Goal: Information Seeking & Learning: Find specific fact

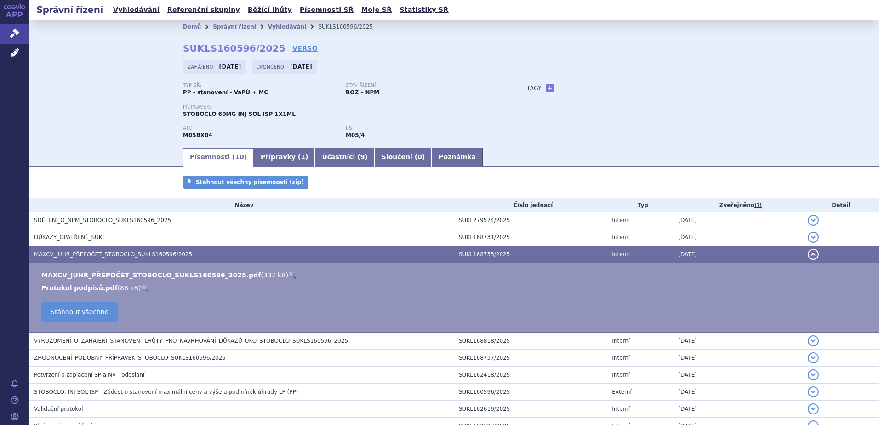
scroll to position [82, 0]
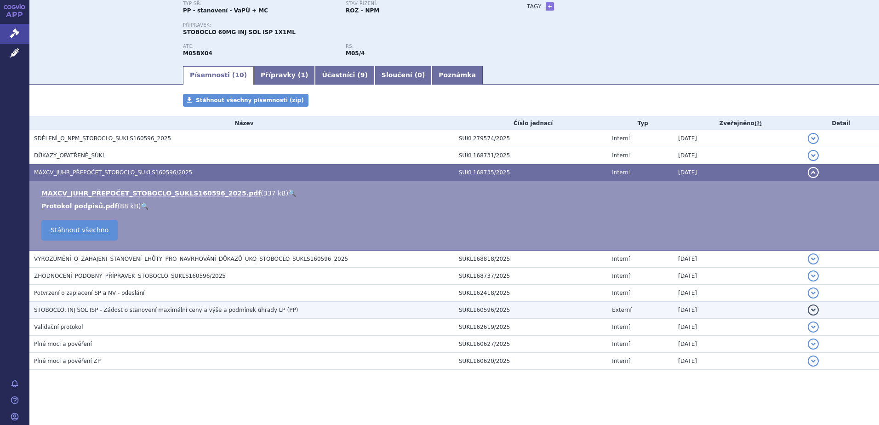
click at [99, 306] on span "STOBOCLO, INJ SOL ISP - Žádost o stanovení maximální ceny a výše a podmínek úhr…" at bounding box center [166, 309] width 264 height 6
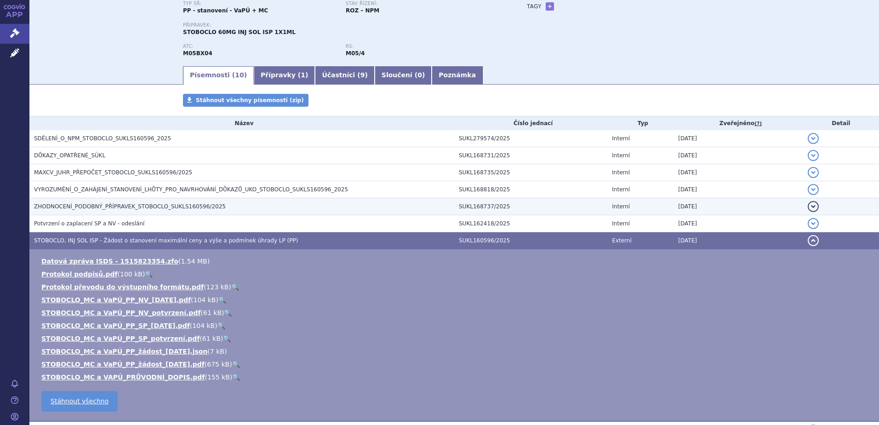
click at [106, 203] on span "ZHODNOCENÍ_PODOBNÝ_PŘÍPRAVEK_STOBOCLO_SUKLS160596/2025" at bounding box center [130, 206] width 192 height 6
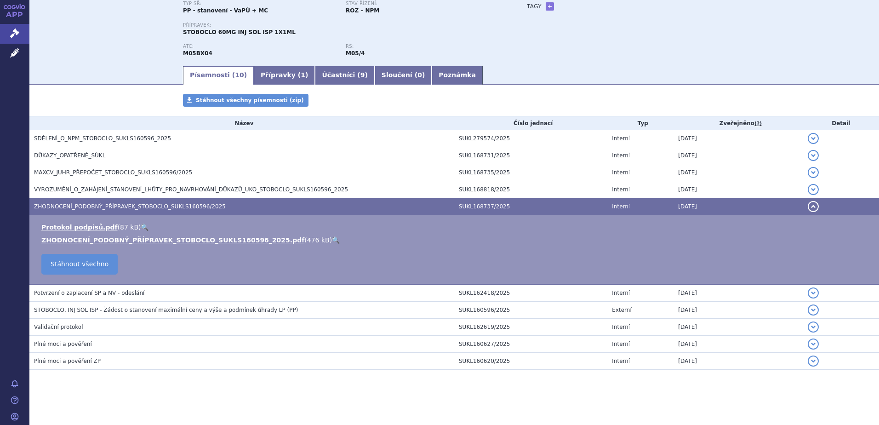
click at [332, 238] on link "🔍" at bounding box center [336, 239] width 8 height 7
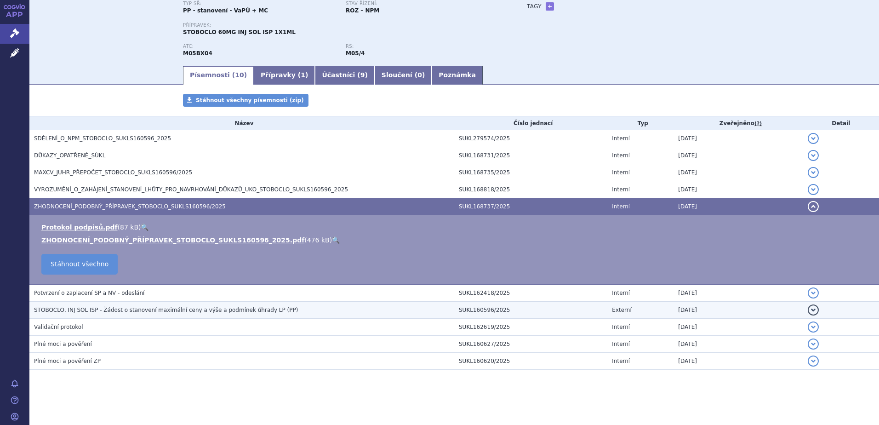
click at [169, 306] on span "STOBOCLO, INJ SOL ISP - Žádost o stanovení maximální ceny a výše a podmínek úhr…" at bounding box center [166, 309] width 264 height 6
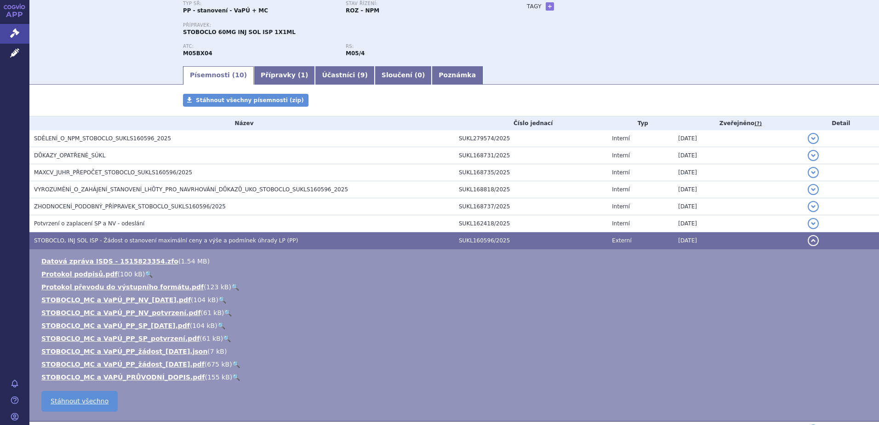
click at [232, 363] on link "🔍" at bounding box center [236, 363] width 8 height 7
click at [148, 238] on span "STOBOCLO, INJ SOL ISP - Žádost o stanovení maximální ceny a výše a podmínek úhr…" at bounding box center [166, 240] width 264 height 6
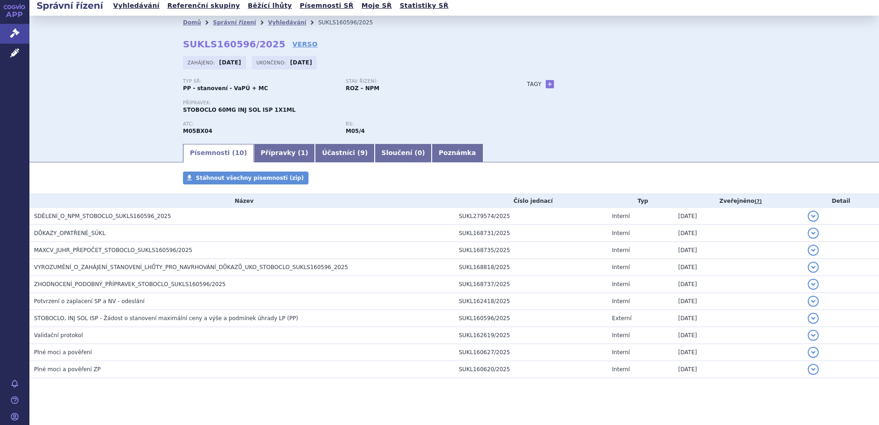
scroll to position [0, 0]
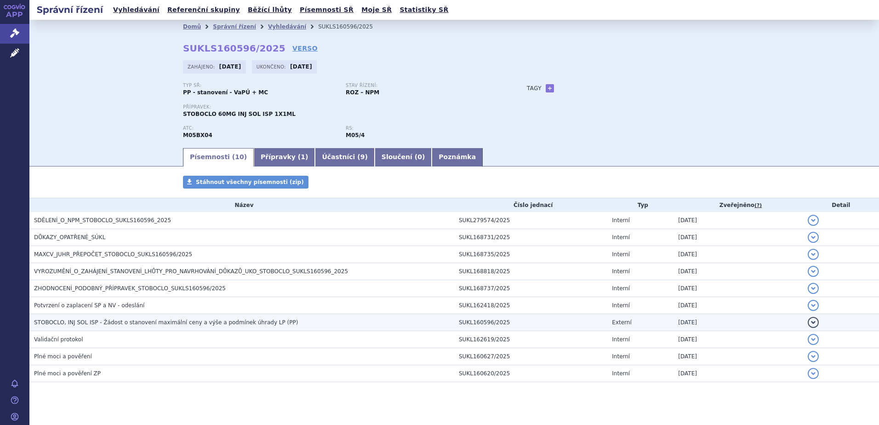
click at [150, 323] on span "STOBOCLO, INJ SOL ISP - Žádost o stanovení maximální ceny a výše a podmínek úhr…" at bounding box center [166, 322] width 264 height 6
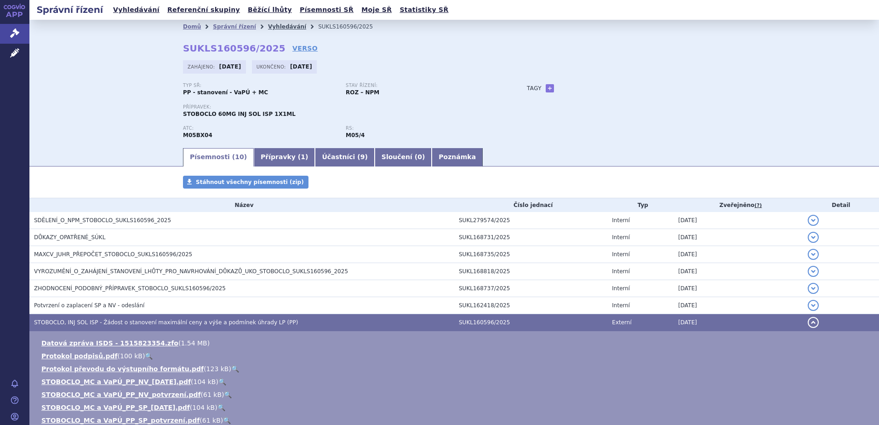
click at [272, 27] on link "Vyhledávání" at bounding box center [287, 26] width 38 height 6
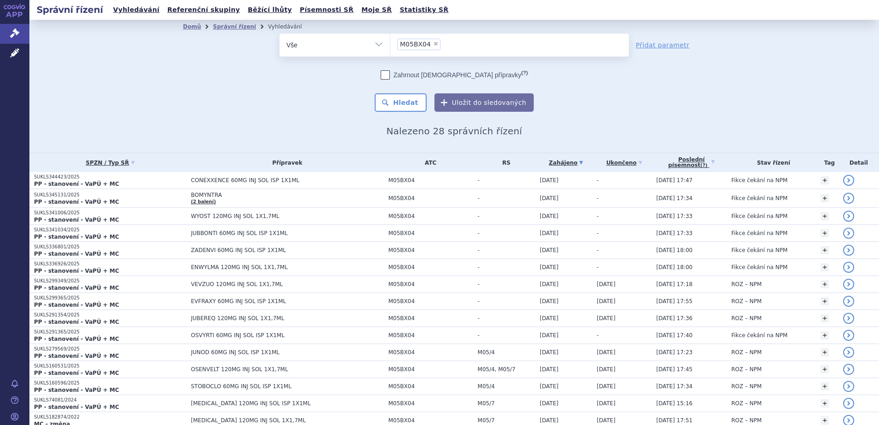
click at [433, 43] on span "×" at bounding box center [436, 44] width 6 height 6
click at [390, 43] on select "M05BX04" at bounding box center [390, 44] width 0 height 23
select select
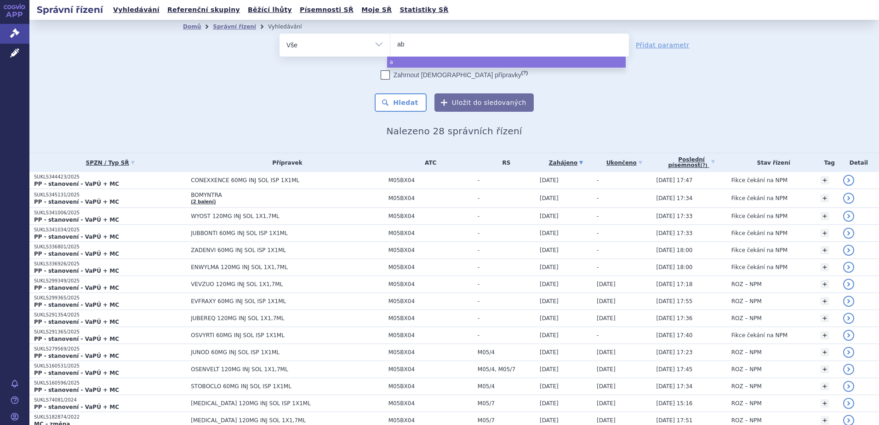
type input "abi"
type input "abir"
type input "abirat"
type input "abirate"
type input "abirater"
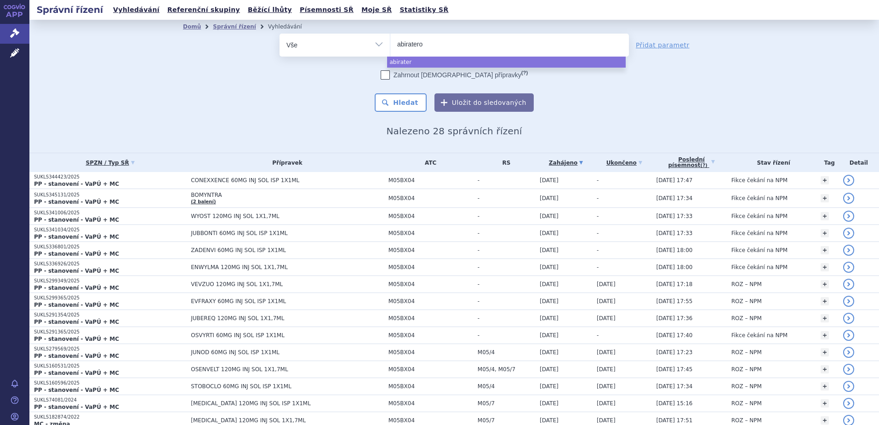
type input "abirateron"
type input "abirateron s"
type input "abirateron sand"
type input "abirateron sandoz"
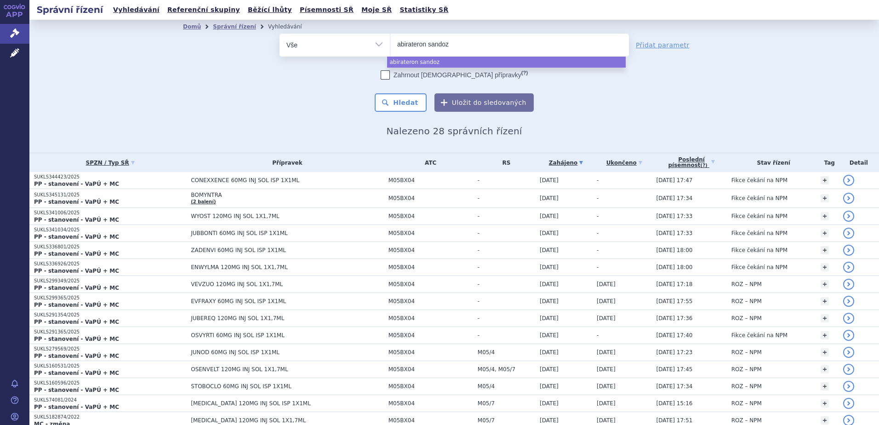
select select "abirateron sandoz"
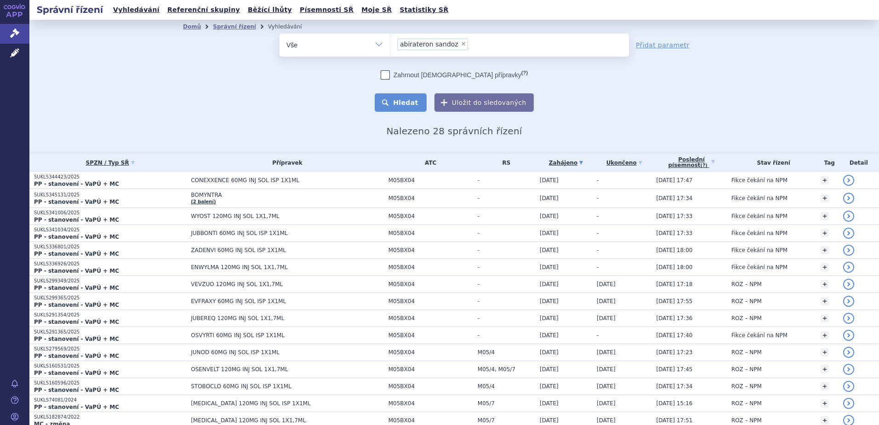
click at [419, 98] on button "Hledat" at bounding box center [401, 102] width 52 height 18
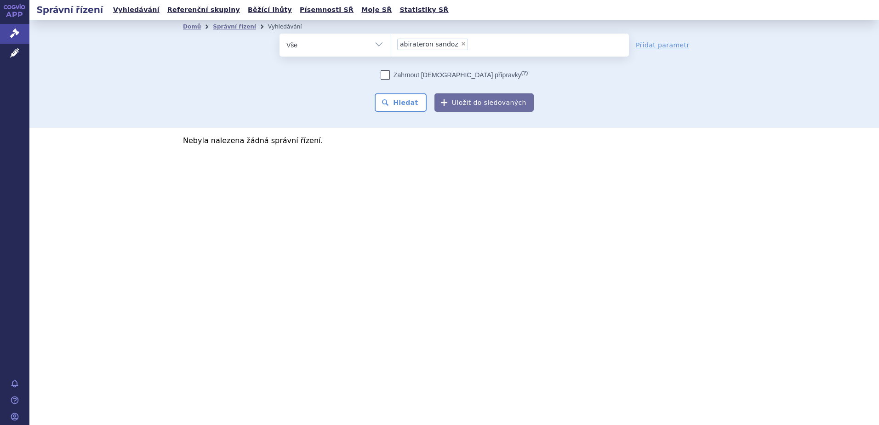
click at [471, 44] on input "abirateron sandoz × abirateron sandoz" at bounding box center [473, 43] width 5 height 11
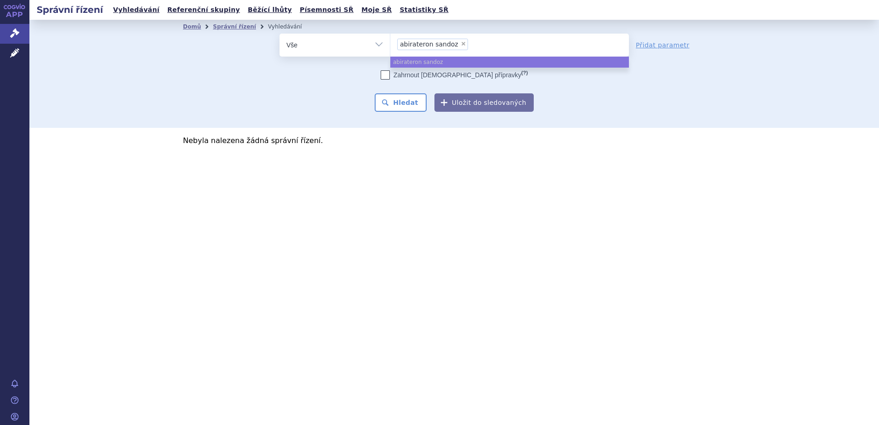
select select
type input "abirateron sandoz"
type input "abiraterone sandoz"
select select "abiraterone sandoz"
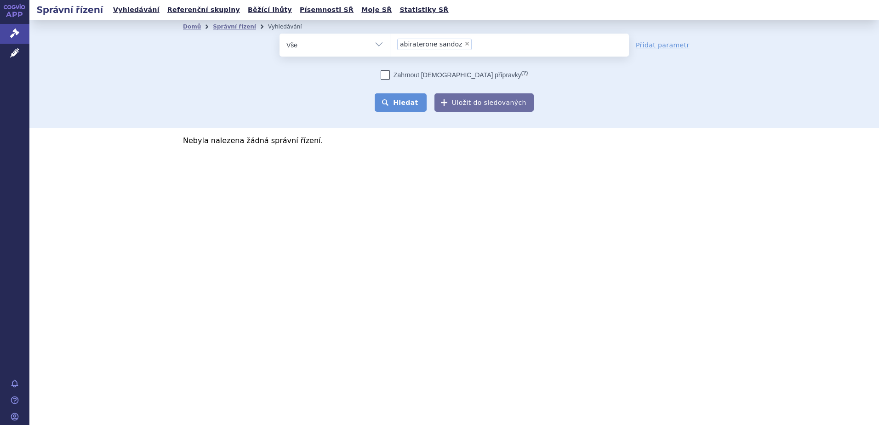
click at [395, 99] on button "Hledat" at bounding box center [401, 102] width 52 height 18
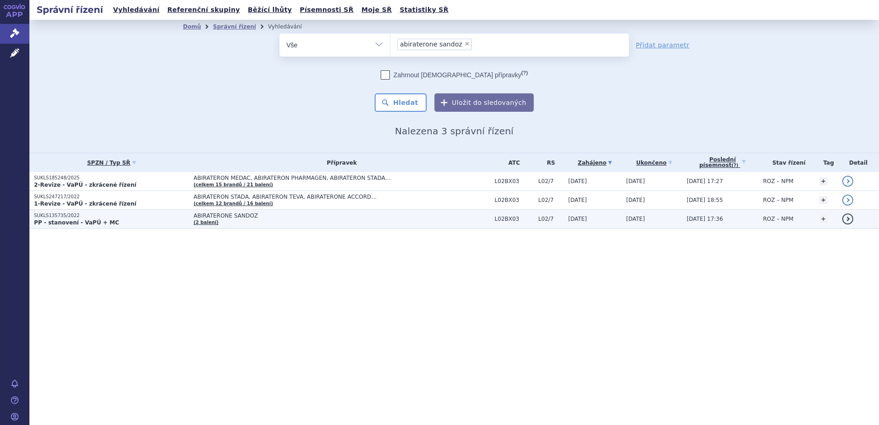
click at [221, 222] on td "ABIRATERONE SANDOZ (2 balení)" at bounding box center [339, 219] width 301 height 19
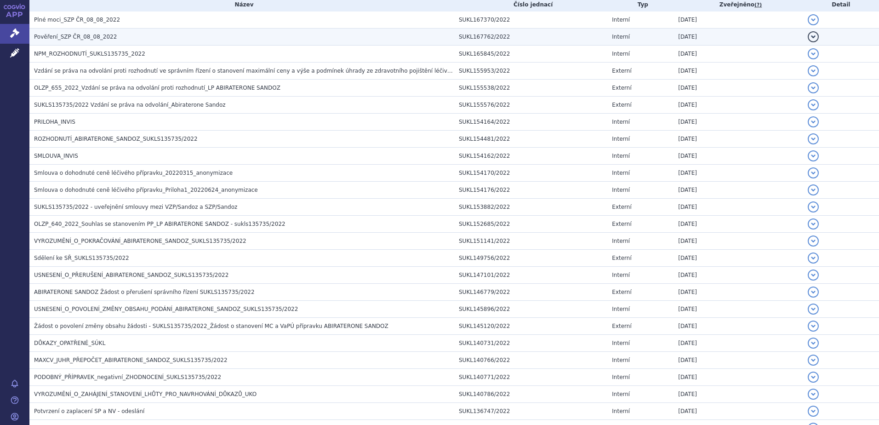
scroll to position [327, 0]
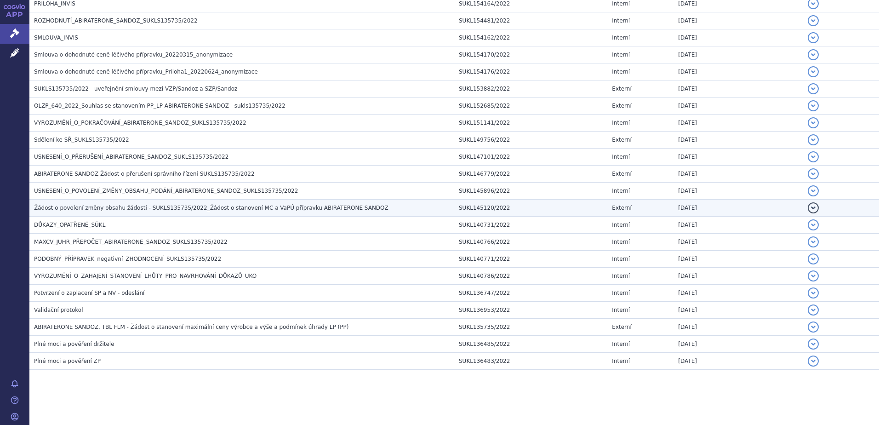
click at [186, 204] on h3 "Žádost o povolení změny obsahu žádosti - SUKLS135735/2022_Žádost o stanovení MC…" at bounding box center [244, 207] width 420 height 9
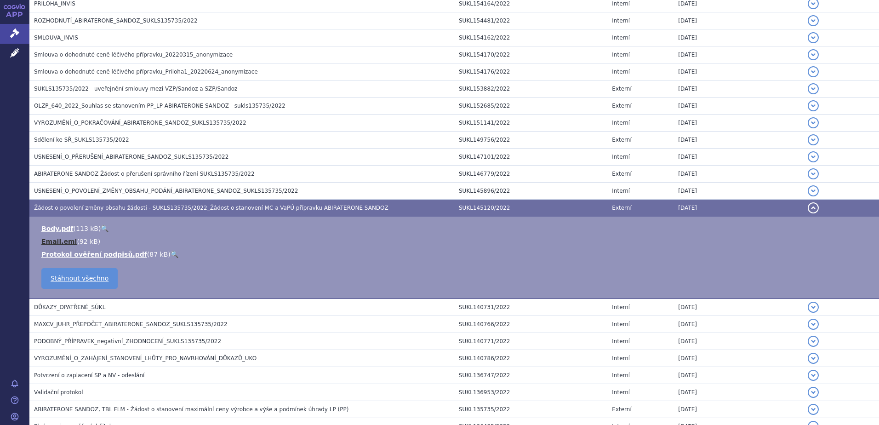
click at [58, 238] on link "Email.eml" at bounding box center [58, 241] width 35 height 7
click at [219, 211] on span "Žádost o povolení změny obsahu žádosti - SUKLS135735/2022_Žádost o stanovení MC…" at bounding box center [211, 207] width 354 height 6
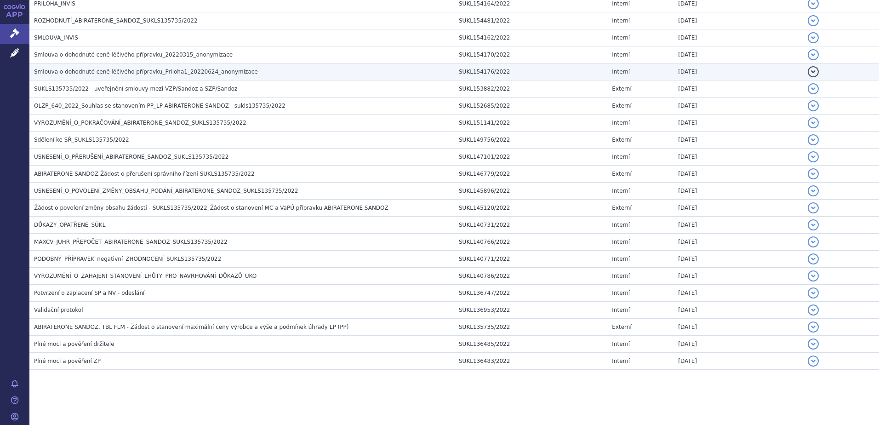
scroll to position [0, 0]
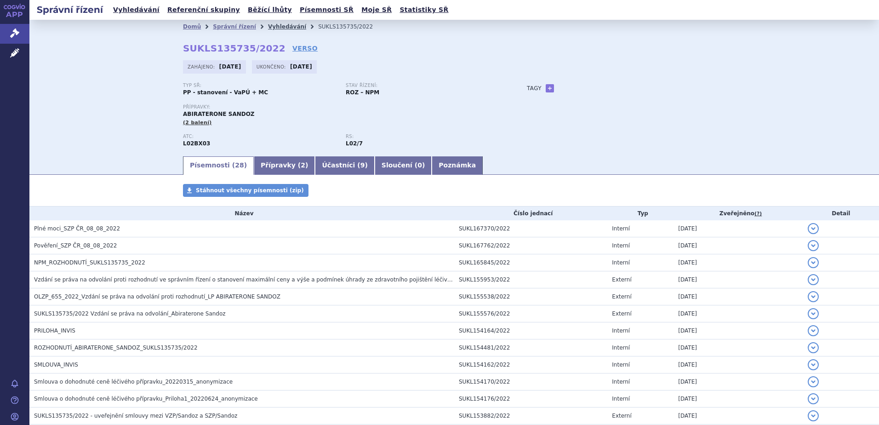
click at [269, 26] on link "Vyhledávání" at bounding box center [287, 26] width 38 height 6
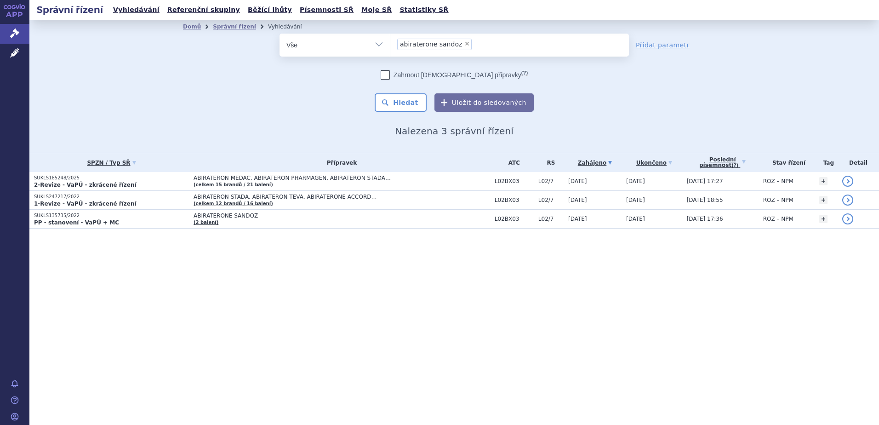
click at [464, 44] on span "×" at bounding box center [467, 44] width 6 height 6
click at [390, 44] on select "abiraterone sandoz" at bounding box center [390, 44] width 0 height 23
select select
type input "L04AG03"
select select "L04AG03"
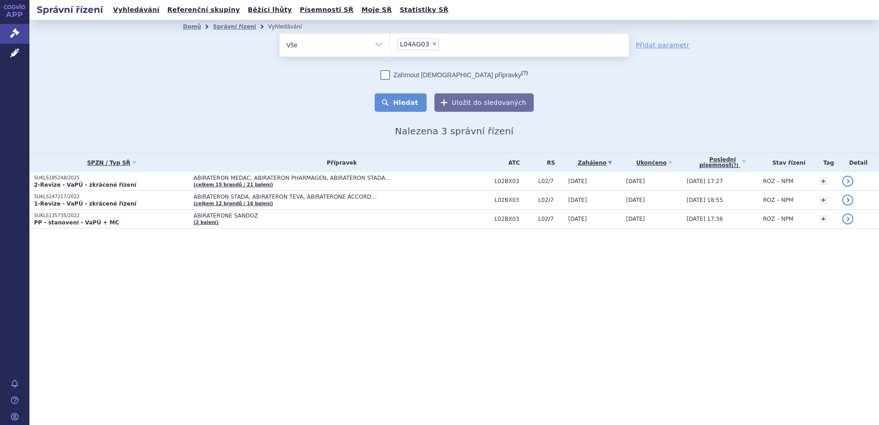
click at [407, 96] on button "Hledat" at bounding box center [401, 102] width 52 height 18
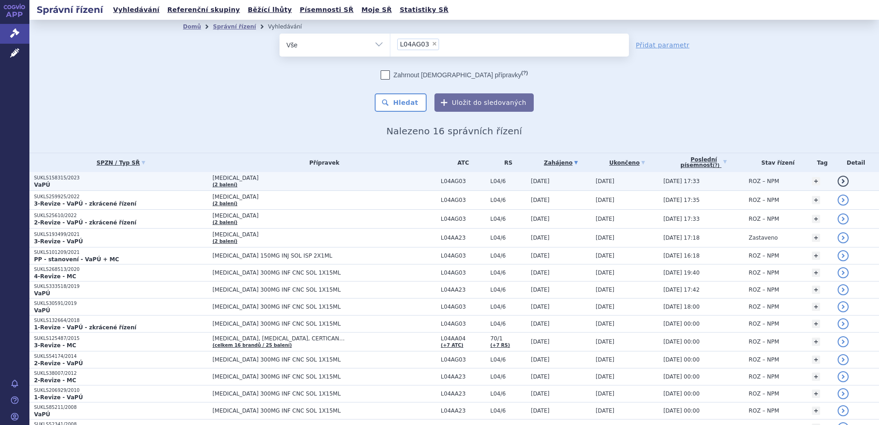
click at [169, 177] on p "SUKLS158315/2023" at bounding box center [121, 178] width 174 height 6
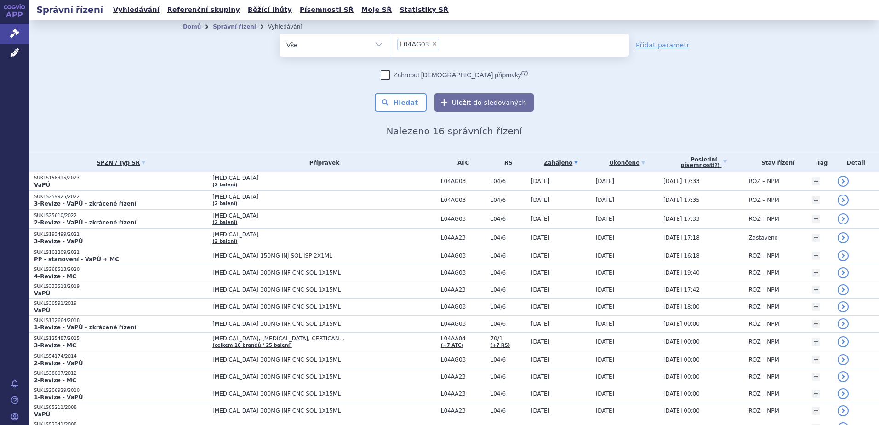
click at [77, 184] on p "VaPÚ" at bounding box center [121, 184] width 174 height 7
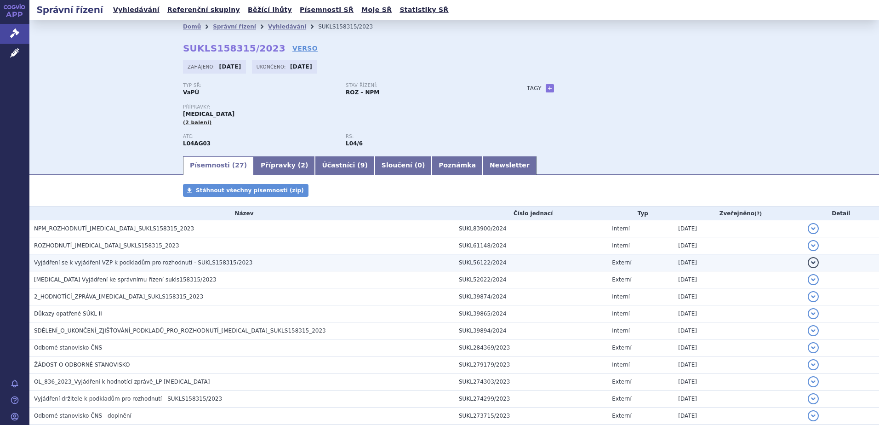
click at [99, 265] on span "Vyjádření se k vyjádření VZP k podkladům pro rozhodnutí - SUKLS158315/2023" at bounding box center [143, 262] width 218 height 6
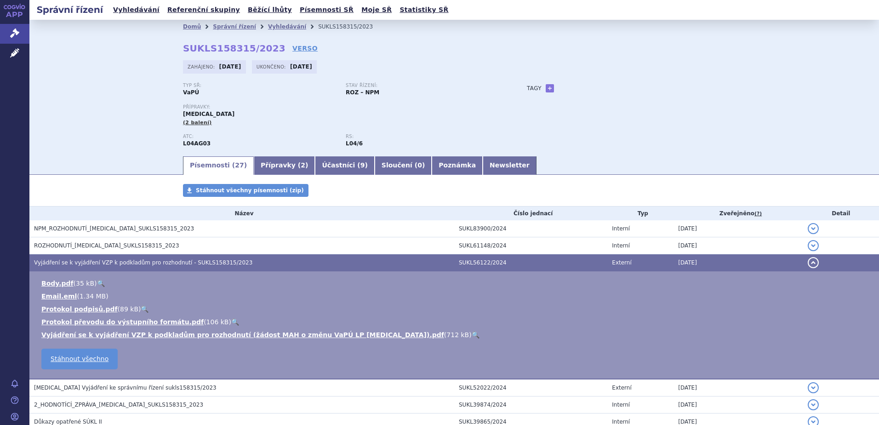
click at [471, 333] on link "🔍" at bounding box center [475, 334] width 8 height 7
click at [138, 96] on div "Domů Správní řízení Vyhledávání SUKLS158315/2023 SUKLS158315/2023 VERSO [GEOGRA…" at bounding box center [453, 87] width 849 height 135
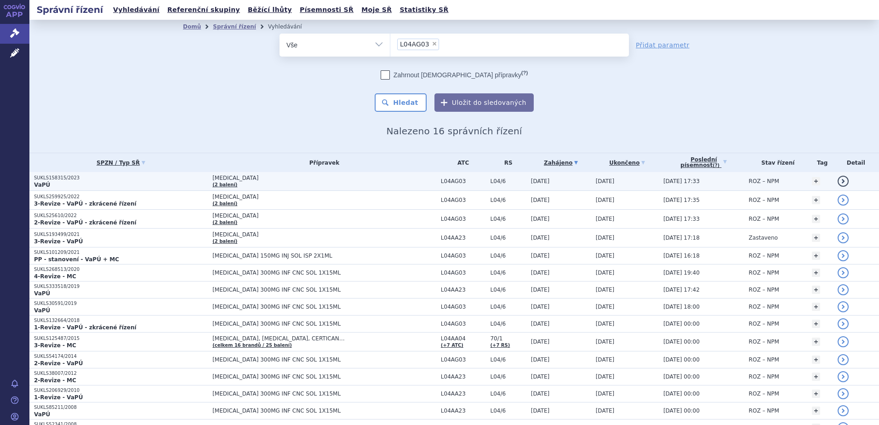
click at [119, 185] on p "VaPÚ" at bounding box center [121, 184] width 174 height 7
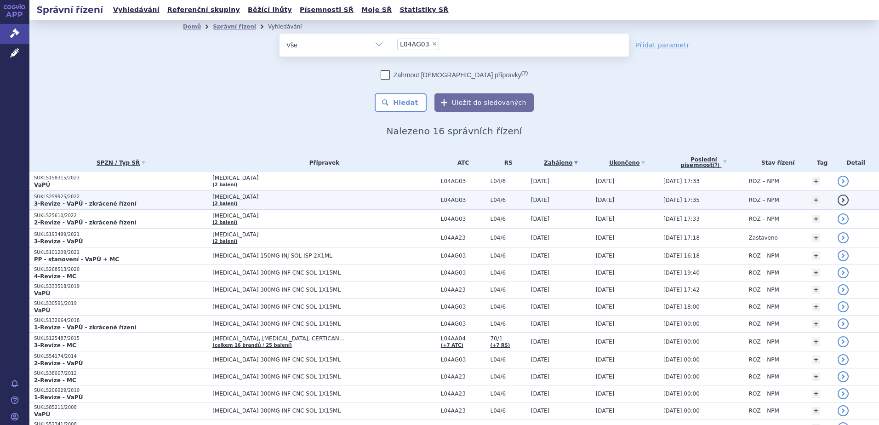
click at [88, 203] on strong "3-Revize - VaPÚ - zkrácené řízení" at bounding box center [85, 203] width 102 height 6
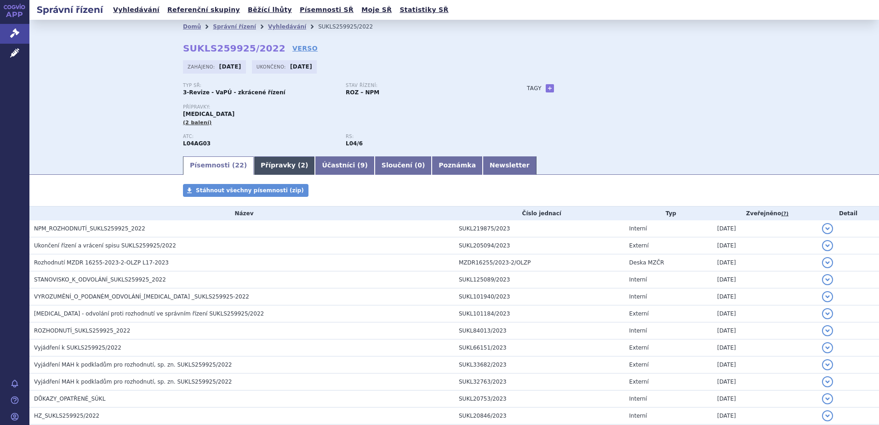
click at [266, 163] on link "Přípravky ( 2 )" at bounding box center [284, 165] width 61 height 18
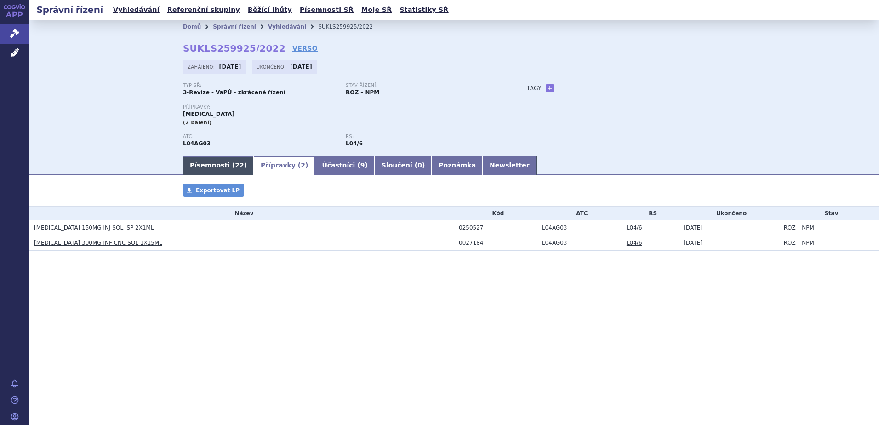
click at [220, 161] on link "Písemnosti ( 22 )" at bounding box center [218, 165] width 71 height 18
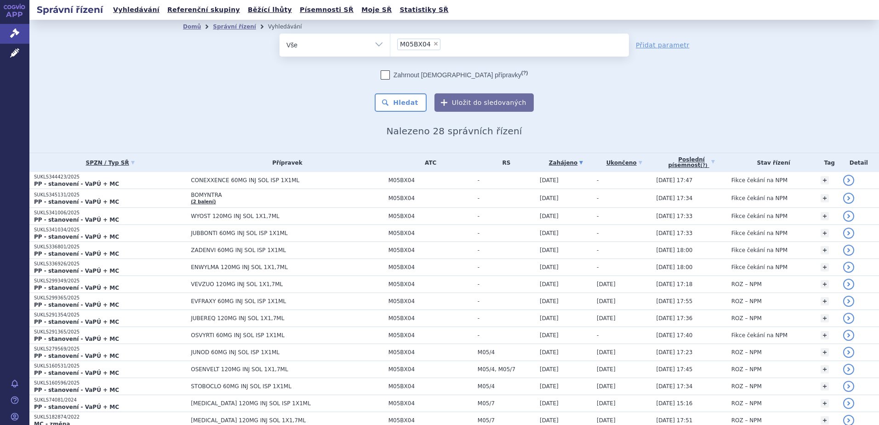
click at [433, 44] on span "×" at bounding box center [436, 44] width 6 height 6
click at [390, 44] on select "M05BX04" at bounding box center [390, 44] width 0 height 23
select select
paste input "S01LA05"
type input "S01LA05"
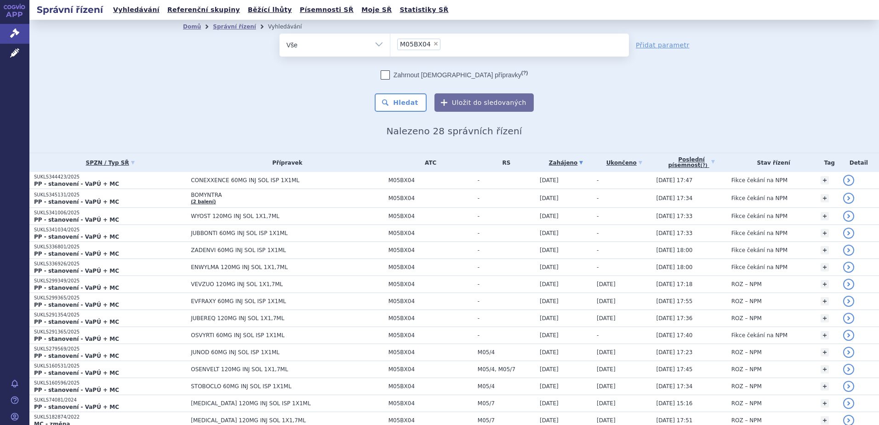
select select "S01LA05"
click at [409, 92] on div "Zahrnout bratrské přípravky (?) Hledat Uložit do sledovaných" at bounding box center [453, 90] width 349 height 41
click at [414, 102] on button "Hledat" at bounding box center [401, 102] width 52 height 18
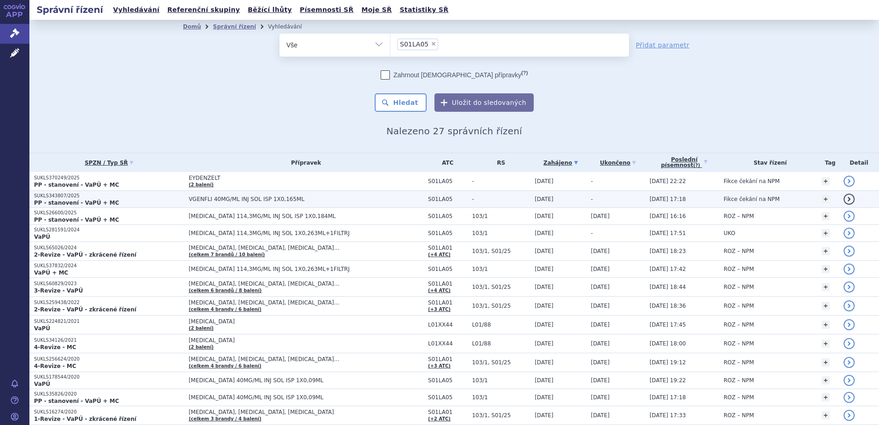
click at [262, 197] on span "VGENFLI 40MG/ML INJ SOL ISP 1X0,165ML" at bounding box center [303, 199] width 230 height 6
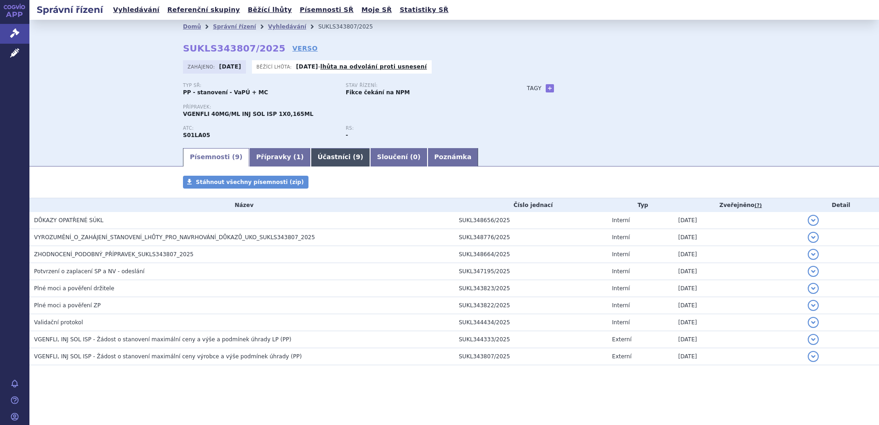
drag, startPoint x: 314, startPoint y: 160, endPoint x: 302, endPoint y: 161, distance: 12.0
click at [314, 160] on link "Účastníci ( 9 )" at bounding box center [340, 157] width 59 height 18
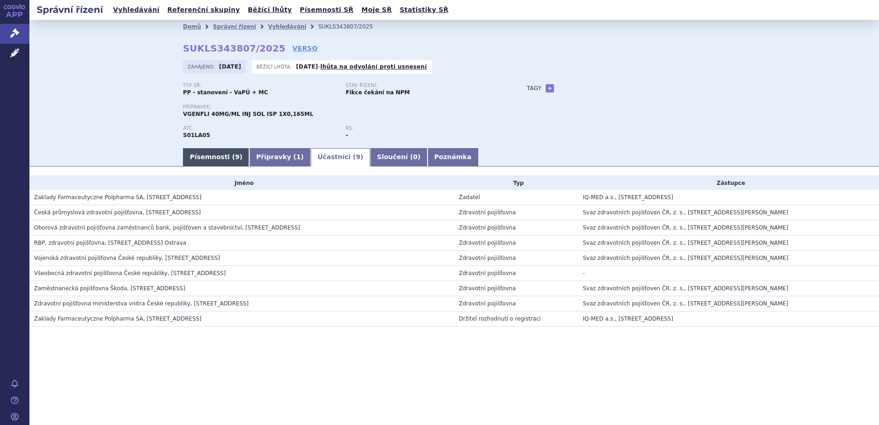
click at [207, 158] on link "Písemnosti ( 9 )" at bounding box center [216, 157] width 66 height 18
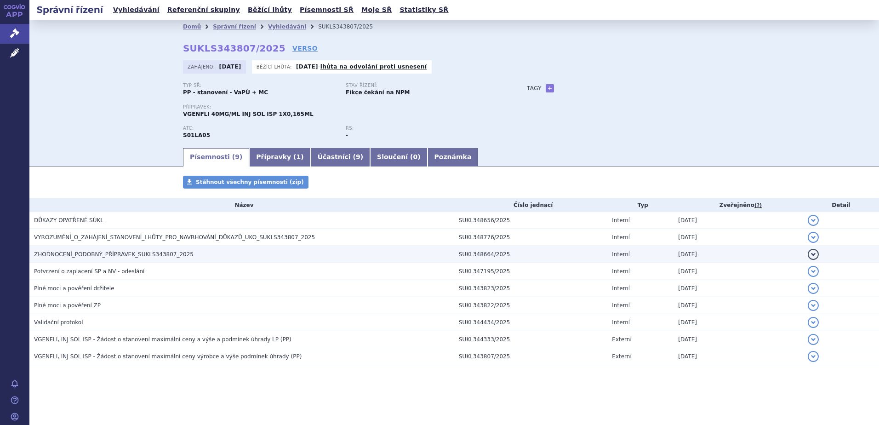
click at [127, 251] on span "ZHODNOCENÍ_PODOBNÝ_PŘÍPRAVEK_SUKLS343807_2025" at bounding box center [113, 254] width 159 height 6
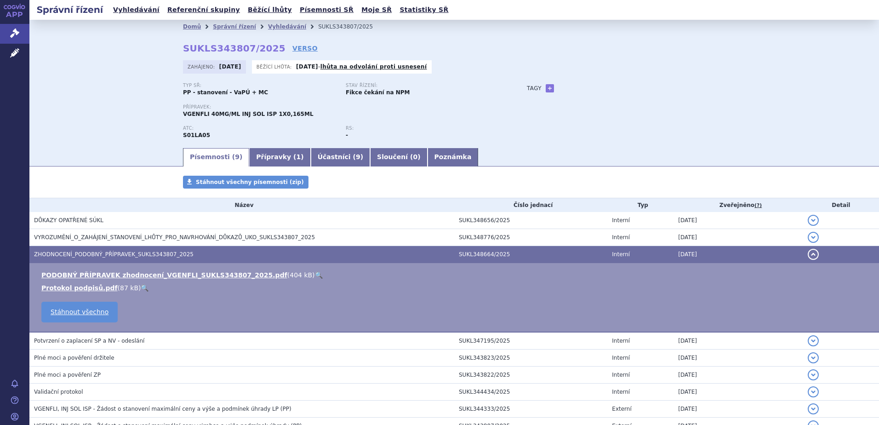
click at [315, 274] on link "🔍" at bounding box center [319, 274] width 8 height 7
